Goal: Book appointment/travel/reservation

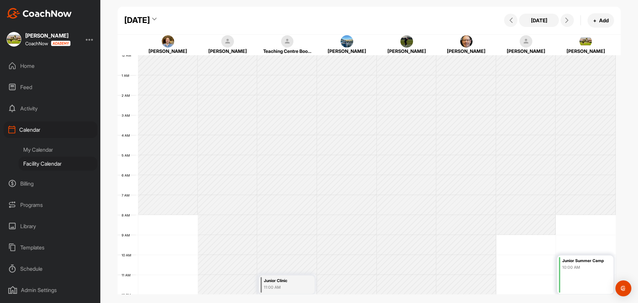
scroll to position [115, 0]
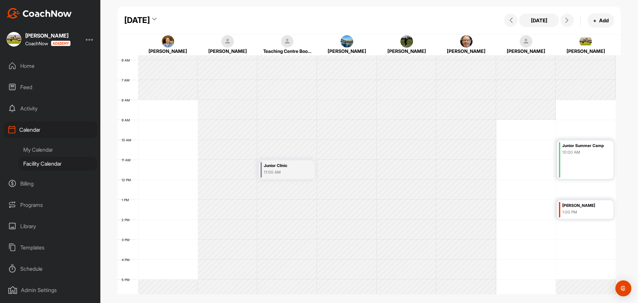
click at [57, 169] on div "Facility Calendar" at bounding box center [58, 163] width 79 height 14
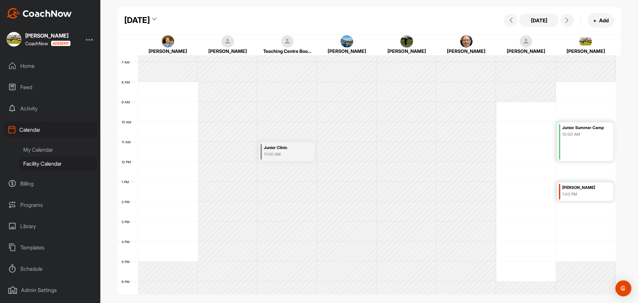
scroll to position [100, 0]
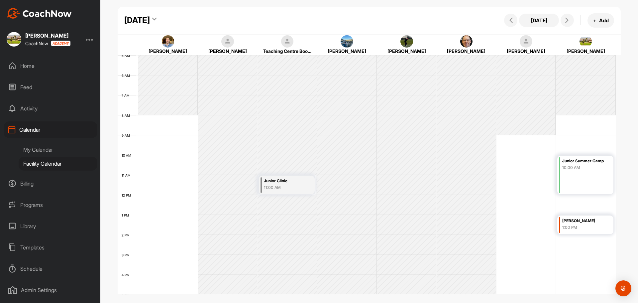
click at [150, 21] on div "[DATE]" at bounding box center [137, 20] width 26 height 12
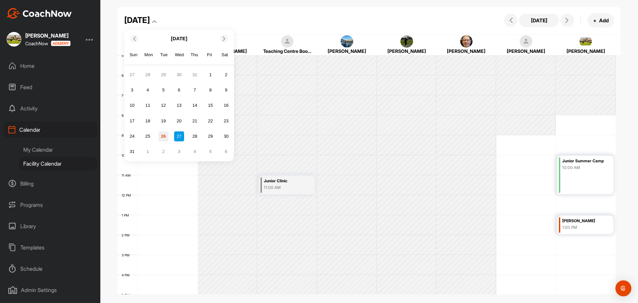
click at [163, 139] on div "26" at bounding box center [163, 136] width 10 height 10
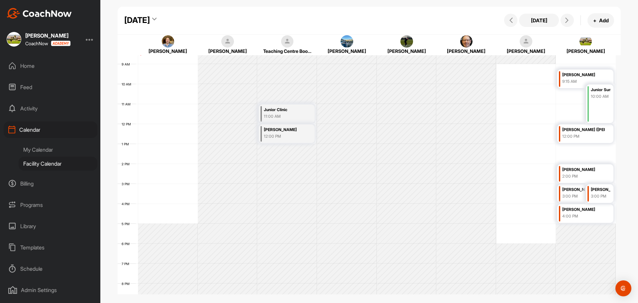
scroll to position [172, 0]
click at [150, 20] on div "[DATE]" at bounding box center [137, 20] width 26 height 12
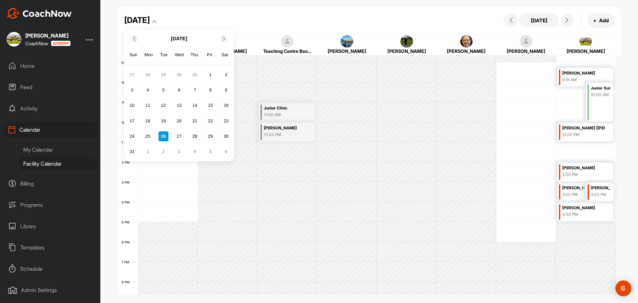
click at [167, 138] on div "26" at bounding box center [163, 136] width 10 height 10
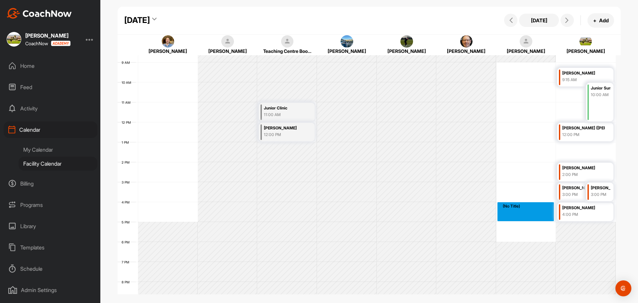
drag, startPoint x: 507, startPoint y: 207, endPoint x: 507, endPoint y: 220, distance: 13.6
click at [507, 220] on div "12 AM 1 AM 2 AM 3 AM 4 AM 5 AM 6 AM 7 AM 8 AM 9 AM 10 AM 11 AM 12 PM 1 PM 2 PM …" at bounding box center [367, 122] width 498 height 478
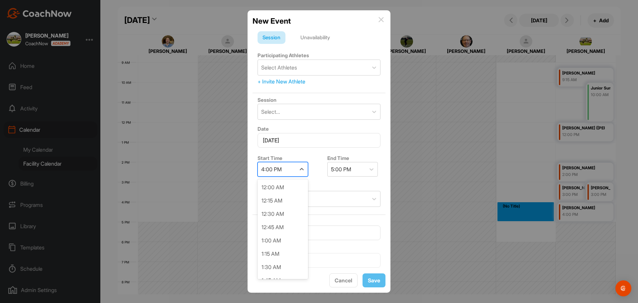
click at [284, 171] on div "4:00 PM" at bounding box center [277, 169] width 38 height 14
click at [275, 159] on label "Start Time" at bounding box center [269, 158] width 25 height 6
click at [270, 169] on div "4:00 PM" at bounding box center [271, 169] width 21 height 8
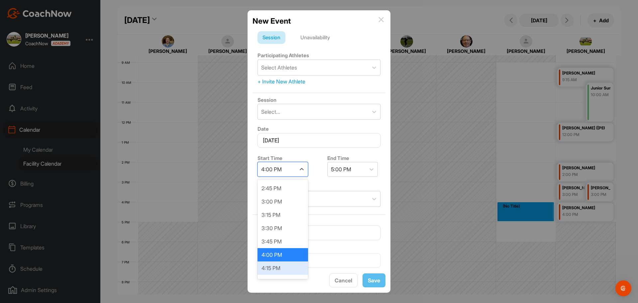
click at [279, 264] on div "4:15 PM" at bounding box center [282, 267] width 50 height 13
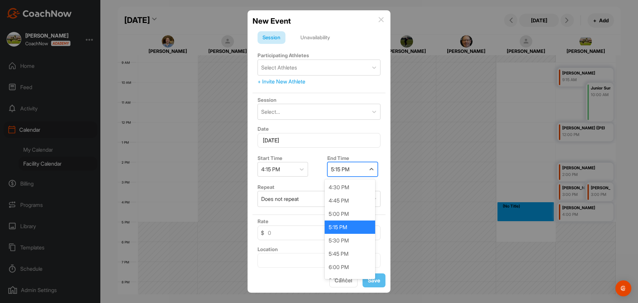
click at [356, 173] on div "5:15 PM" at bounding box center [346, 169] width 38 height 14
click at [359, 266] on div "6:15 PM" at bounding box center [349, 266] width 50 height 13
click at [284, 70] on div "Select Athletes" at bounding box center [279, 67] width 36 height 8
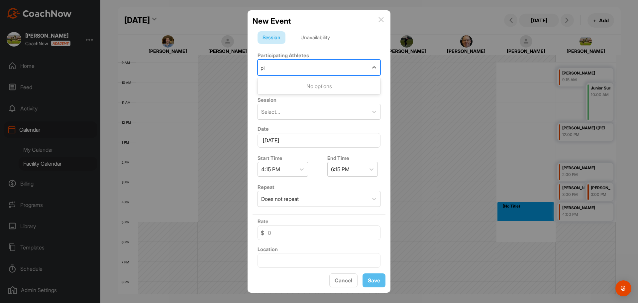
type input "p"
type input "[PERSON_NAME]"
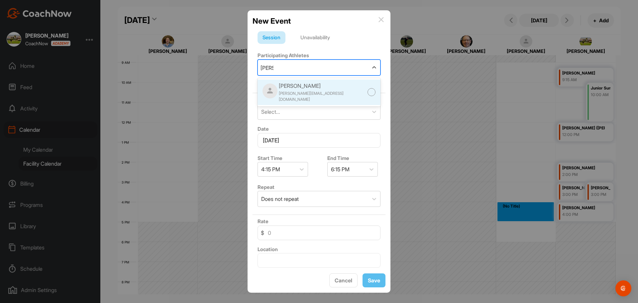
click at [293, 81] on div "Philippa Willis [EMAIL_ADDRESS][DOMAIN_NAME]" at bounding box center [318, 92] width 123 height 26
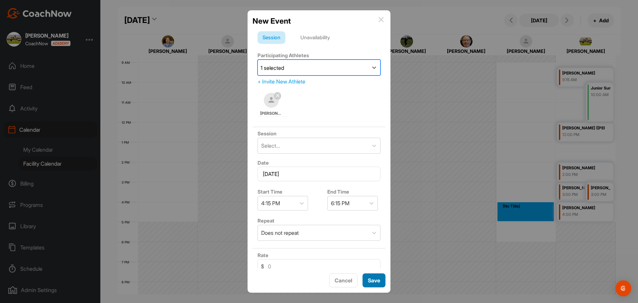
click at [365, 281] on button "Save" at bounding box center [373, 280] width 23 height 14
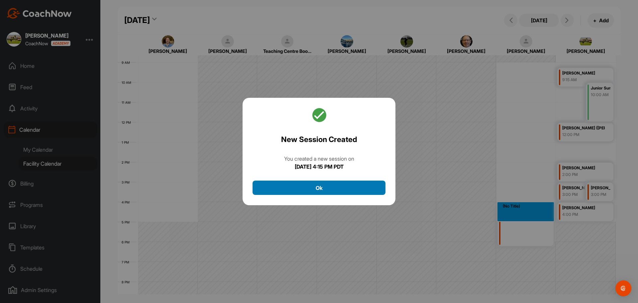
click at [335, 182] on button "Ok" at bounding box center [318, 187] width 133 height 14
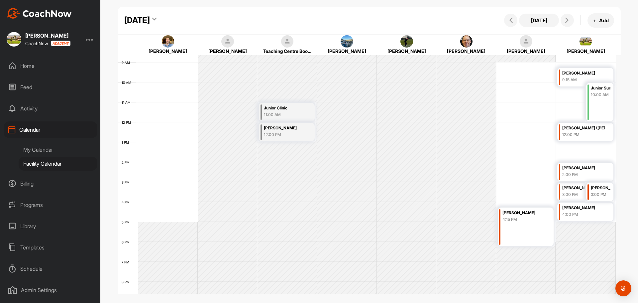
click at [29, 165] on div "Facility Calendar" at bounding box center [58, 163] width 79 height 14
